Goal: Navigation & Orientation: Find specific page/section

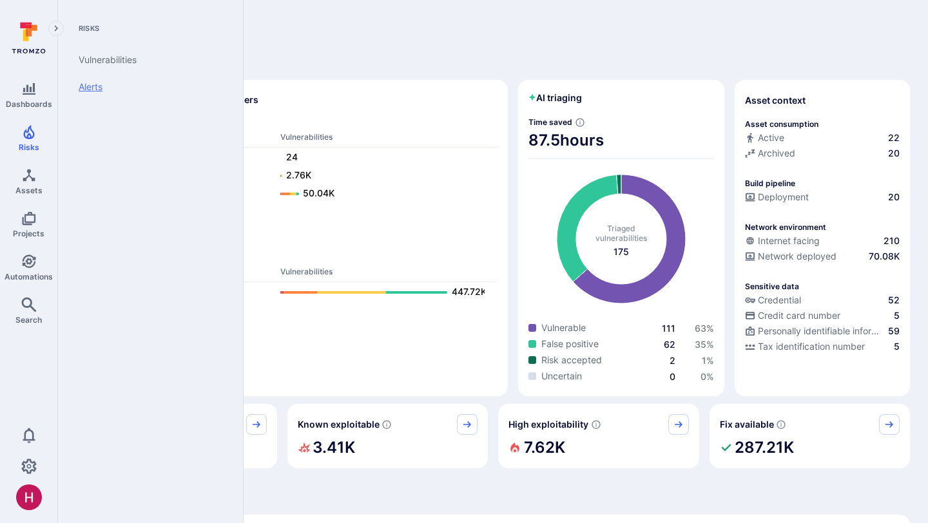
click at [83, 86] on link "Alerts" at bounding box center [147, 86] width 159 height 27
